Goal: Find specific page/section: Find specific page/section

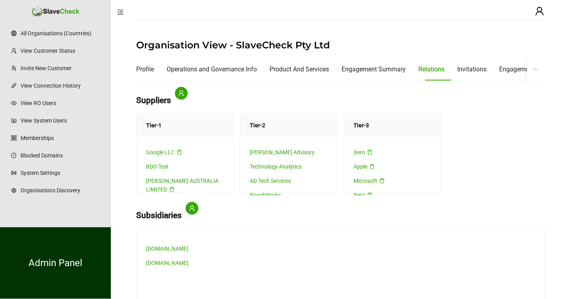
scroll to position [1046, 0]
